Goal: Task Accomplishment & Management: Manage account settings

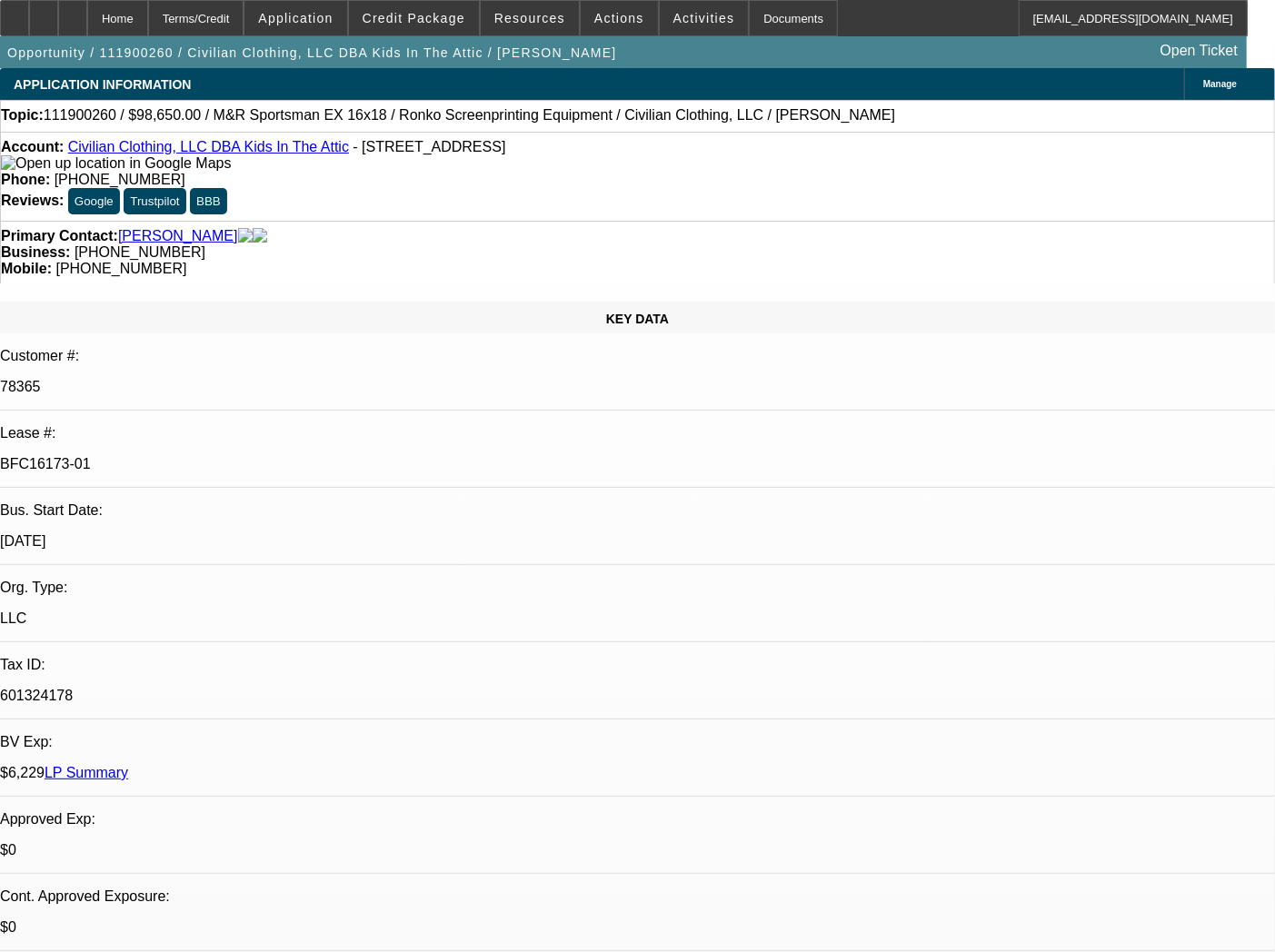
select select "0"
select select "3"
select select "2"
select select "0.1"
select select "4"
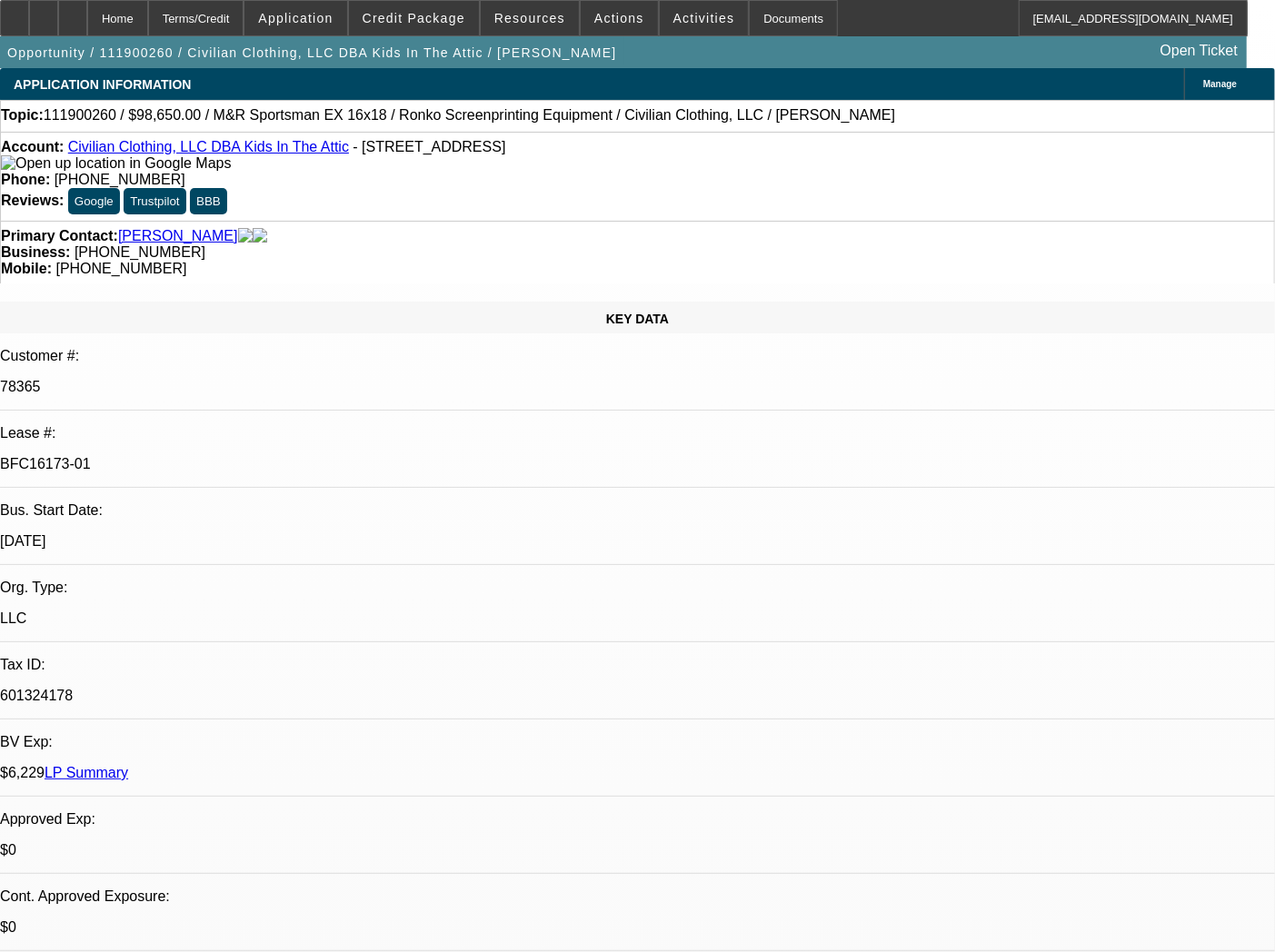
select select "0"
select select "3"
select select "2"
select select "0.1"
select select "4"
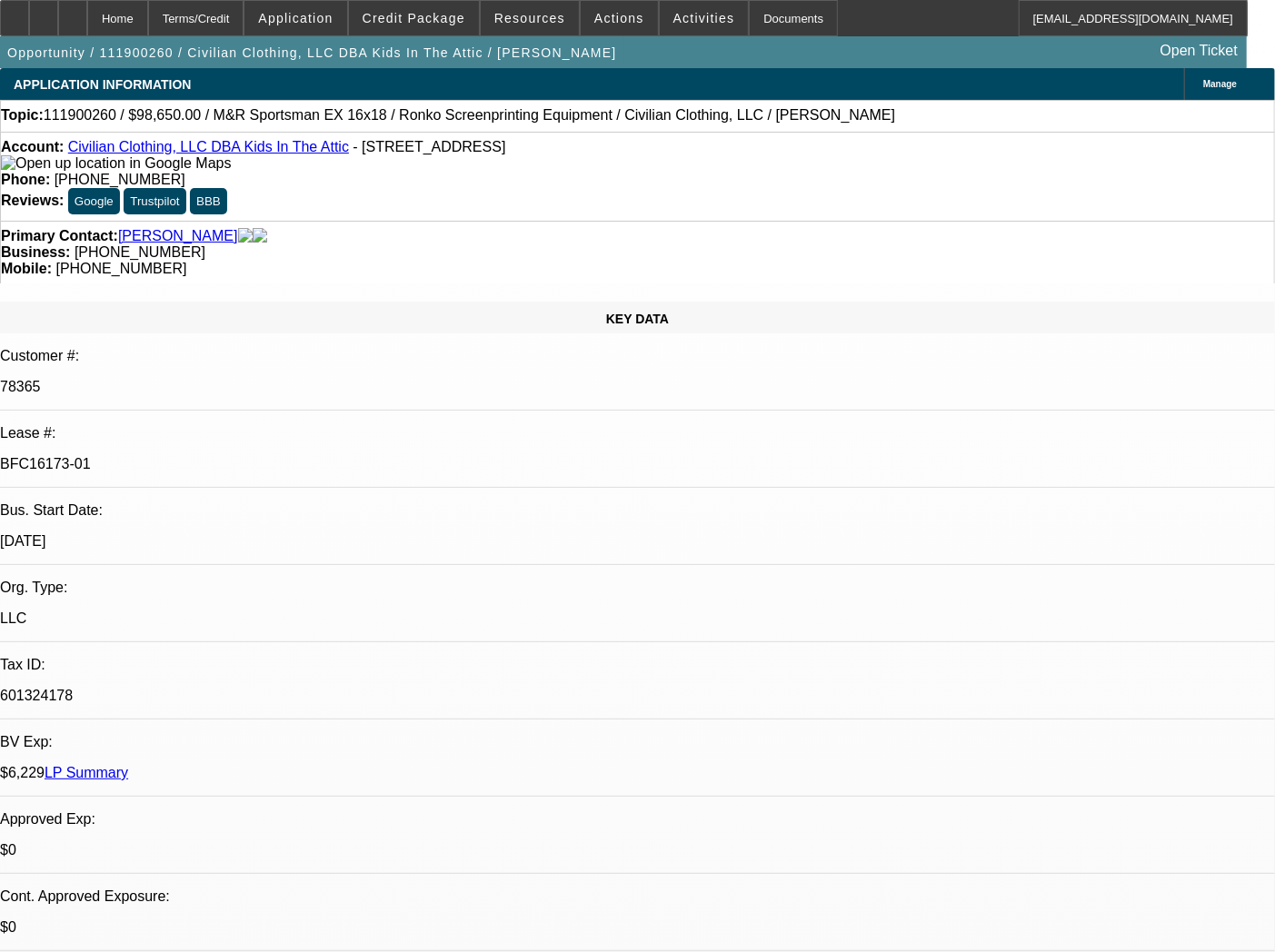
select select "0"
select select "3"
select select "2"
select select "0.1"
select select "4"
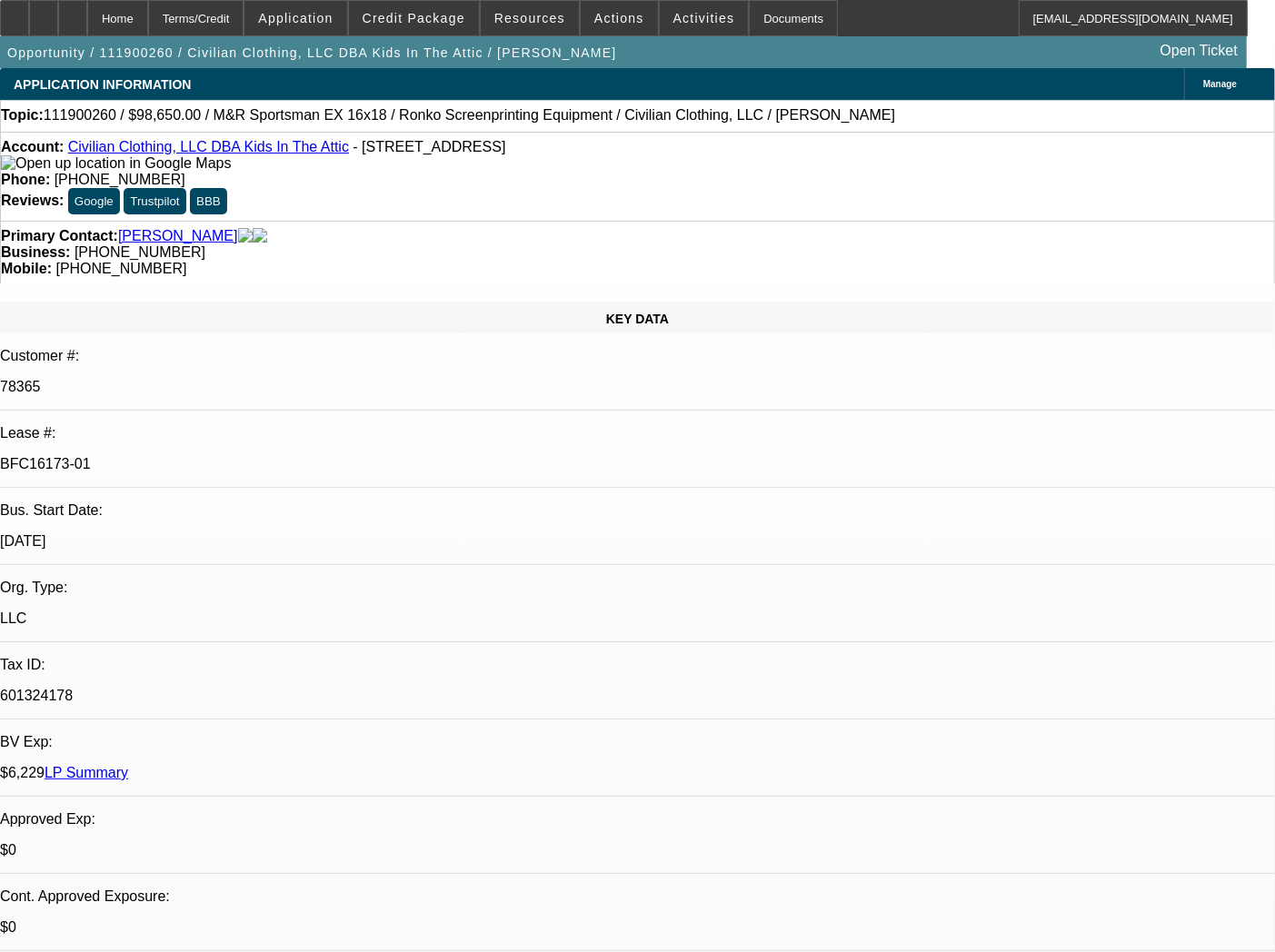
select select "0"
select select "3"
select select "2"
select select "0.1"
select select "4"
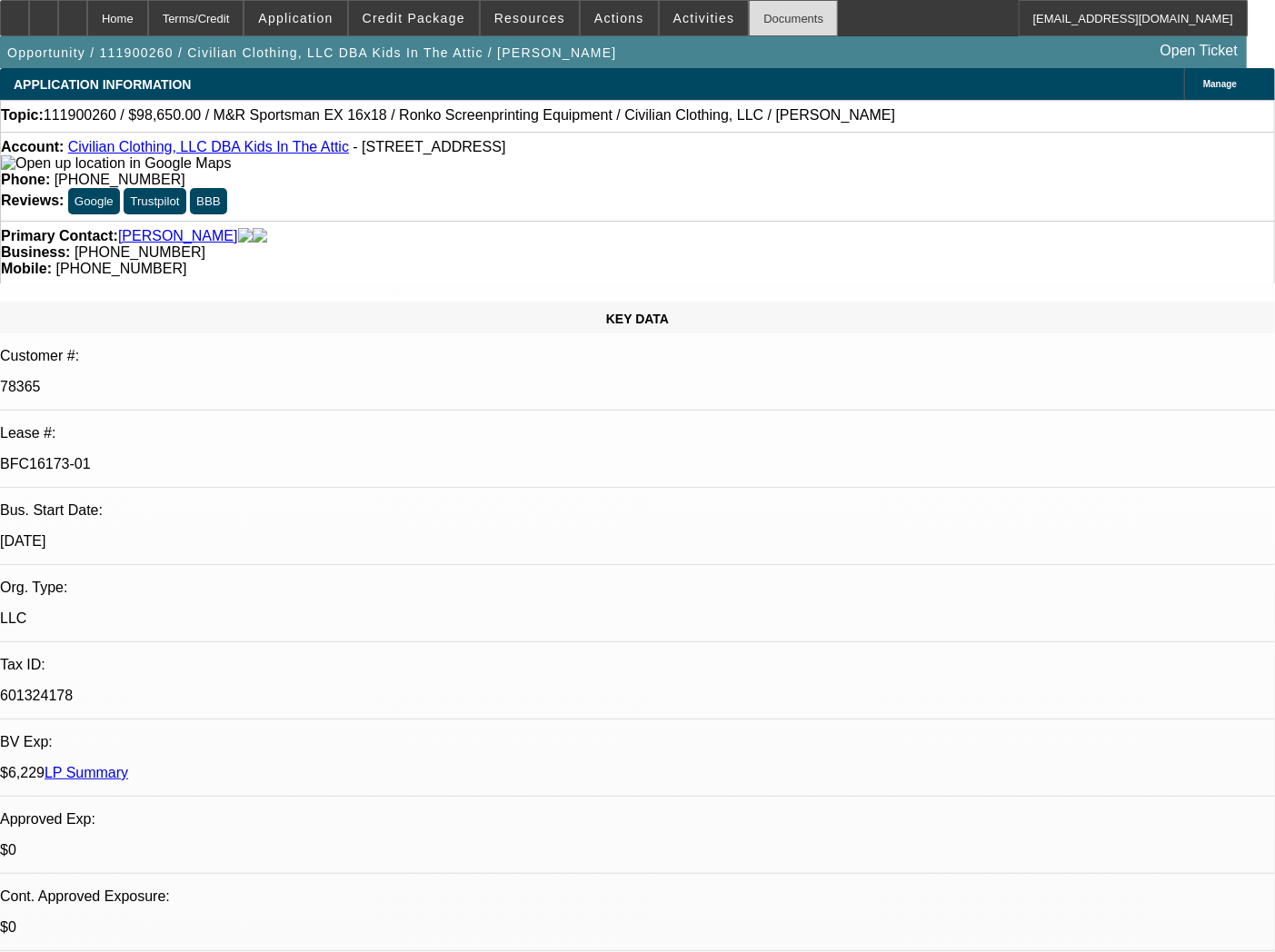
click at [771, 26] on div "Documents" at bounding box center [793, 18] width 89 height 36
